Goal: Task Accomplishment & Management: Use online tool/utility

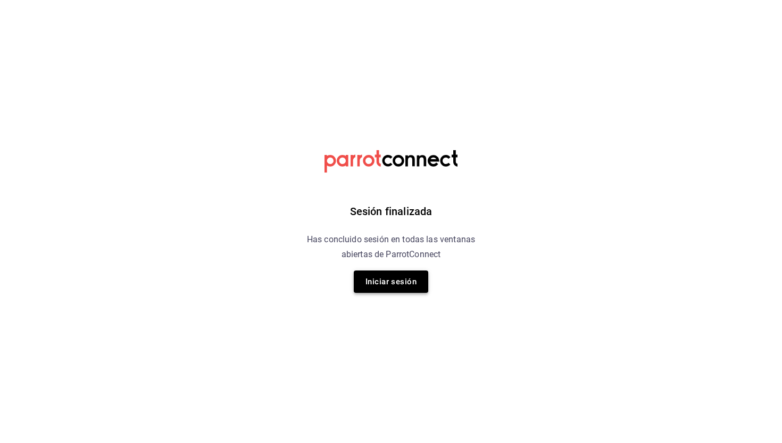
click at [370, 281] on button "Iniciar sesión" at bounding box center [391, 281] width 75 height 22
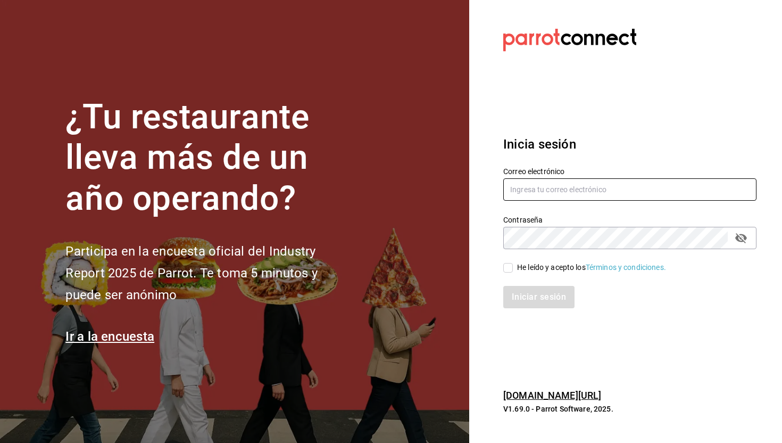
click at [522, 187] on input "text" at bounding box center [629, 189] width 253 height 22
type input "[EMAIL_ADDRESS][DOMAIN_NAME]"
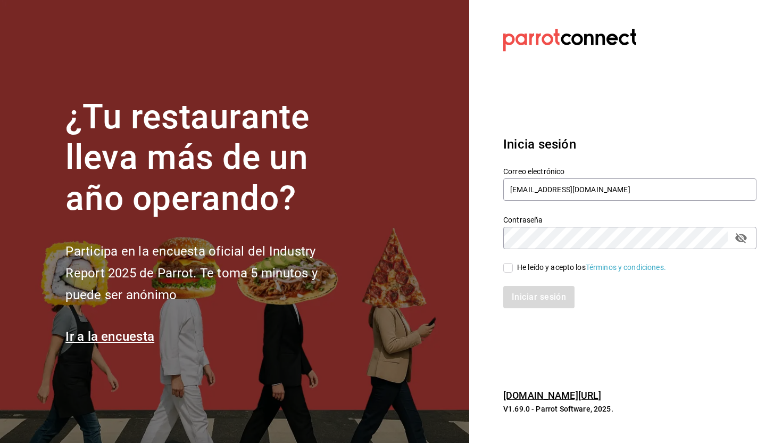
click at [508, 267] on input "He leído y acepto los Términos y condiciones." at bounding box center [508, 268] width 10 height 10
checkbox input "true"
click at [514, 302] on button "Iniciar sesión" at bounding box center [539, 297] width 72 height 22
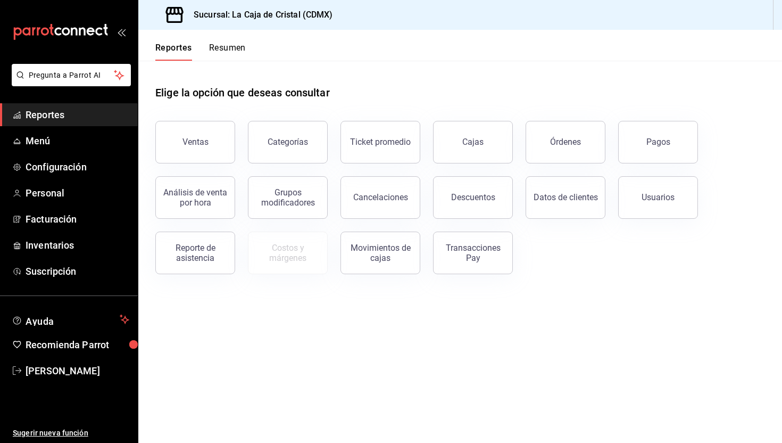
click at [232, 48] on button "Resumen" at bounding box center [227, 52] width 37 height 18
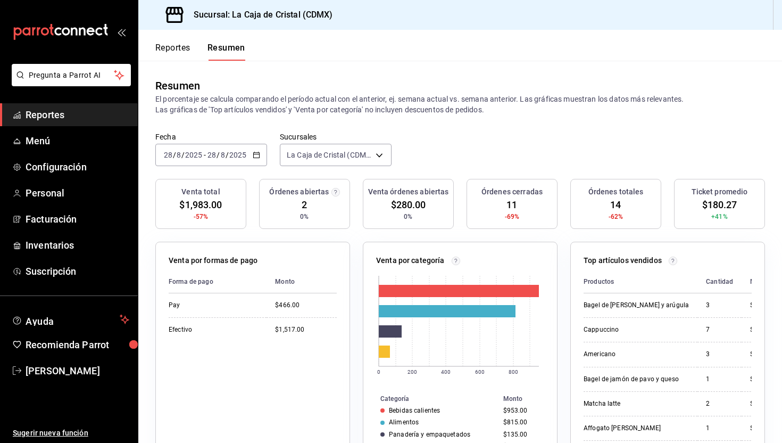
click at [253, 155] on icon "button" at bounding box center [256, 154] width 7 height 7
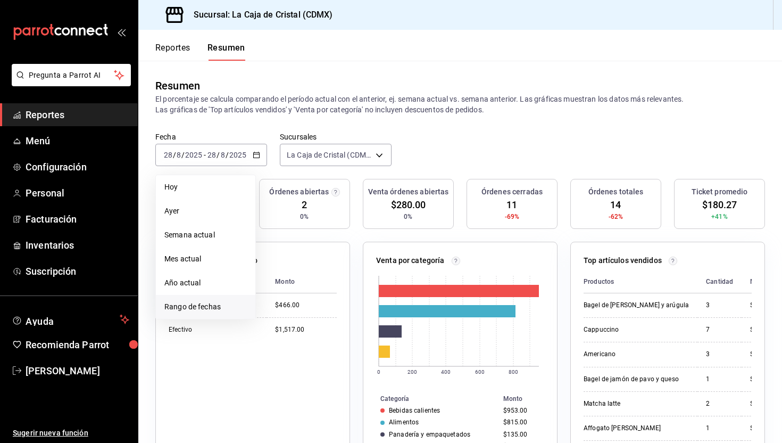
click at [214, 311] on span "Rango de fechas" at bounding box center [205, 306] width 82 height 11
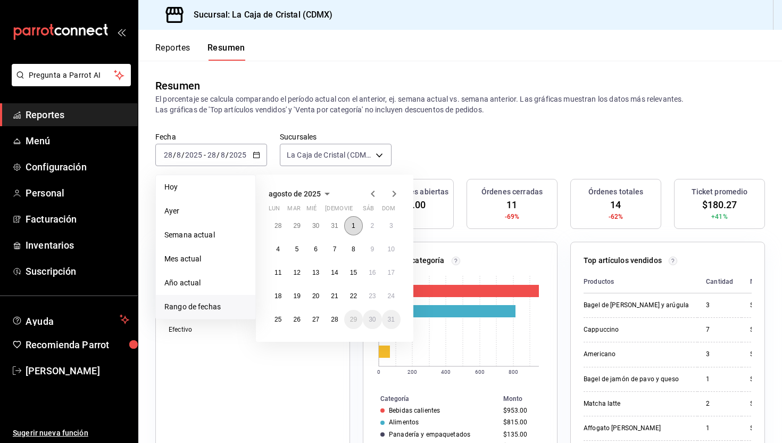
click at [359, 227] on button "1" at bounding box center [353, 225] width 19 height 19
click at [340, 318] on button "28" at bounding box center [334, 319] width 19 height 19
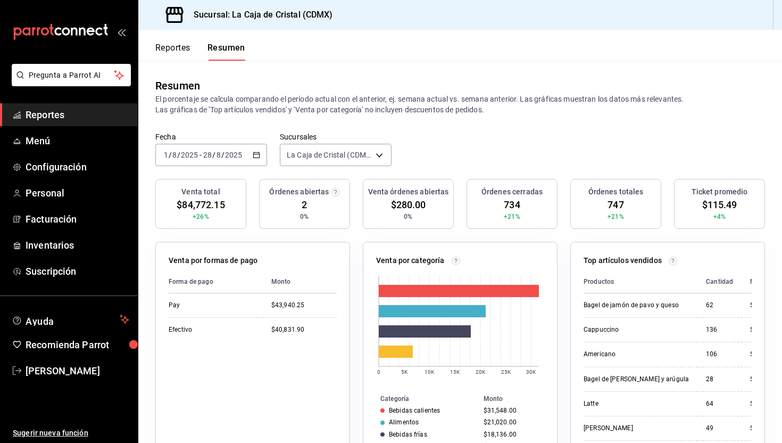
click at [162, 44] on button "Reportes" at bounding box center [172, 52] width 35 height 18
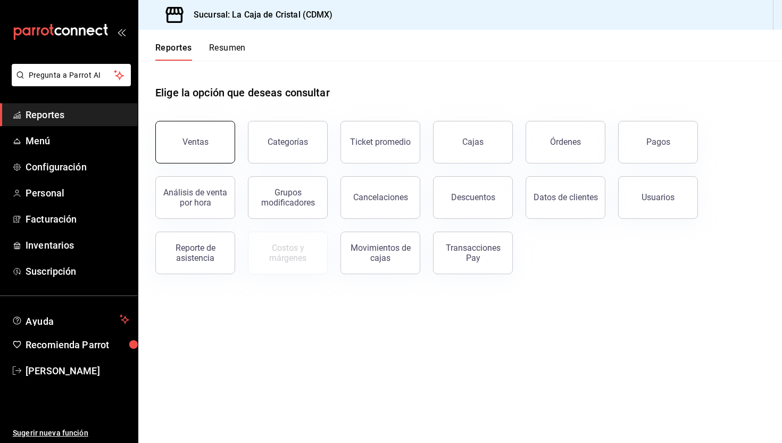
click at [201, 130] on button "Ventas" at bounding box center [195, 142] width 80 height 43
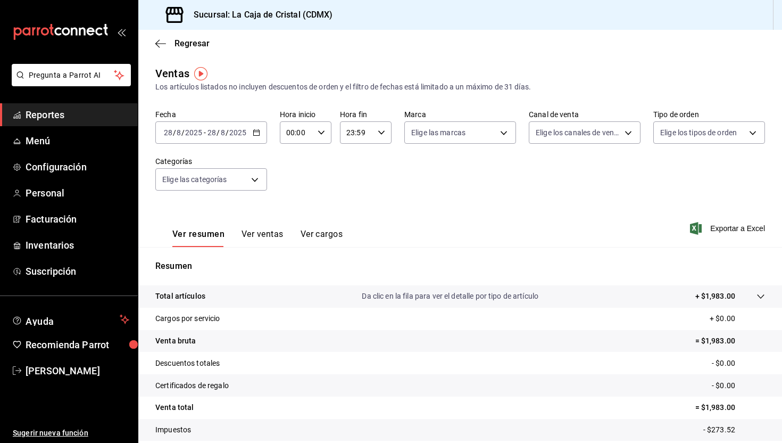
click at [260, 130] on div "2025-08-28 28 / 8 / 2025 - 2025-08-28 28 / 8 / 2025" at bounding box center [211, 132] width 112 height 22
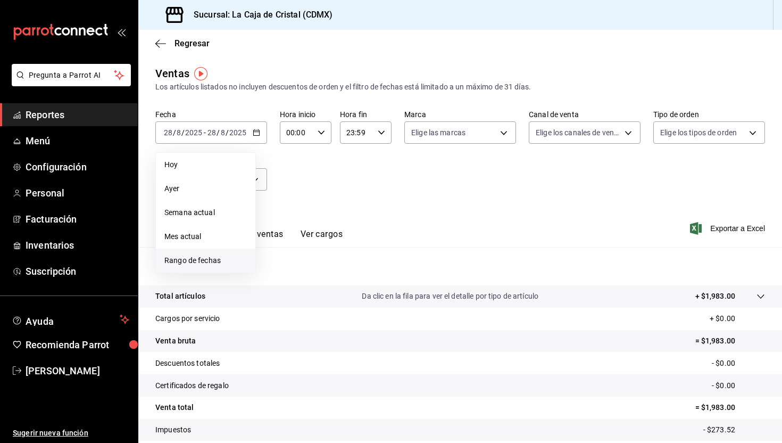
click at [238, 259] on span "Rango de fechas" at bounding box center [205, 260] width 82 height 11
